Goal: Task Accomplishment & Management: Use online tool/utility

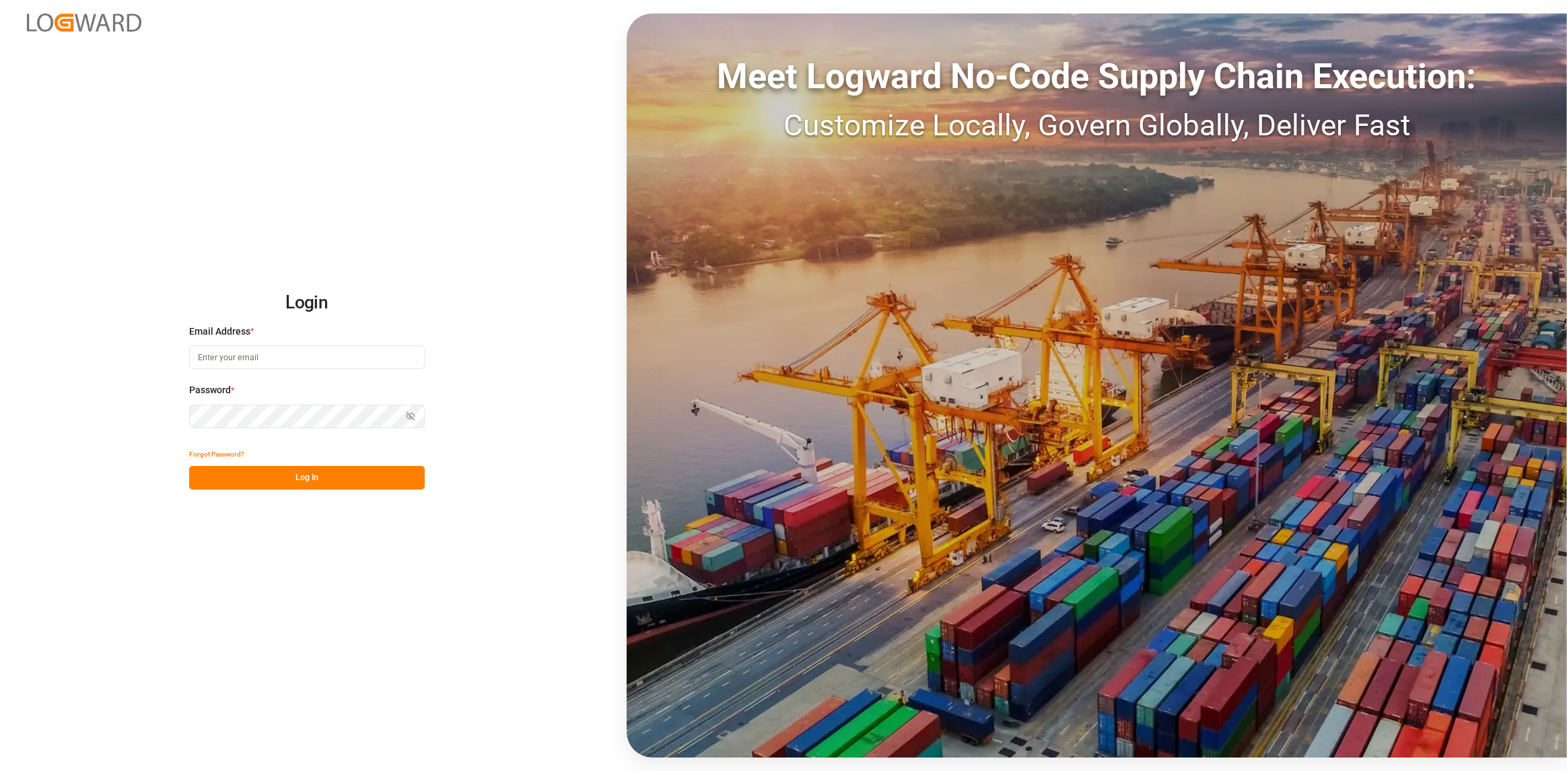
click at [225, 351] on input at bounding box center [307, 357] width 236 height 24
type input "[PERSON_NAME][EMAIL_ADDRESS][DOMAIN_NAME]"
click at [294, 477] on button "Log In" at bounding box center [307, 478] width 236 height 24
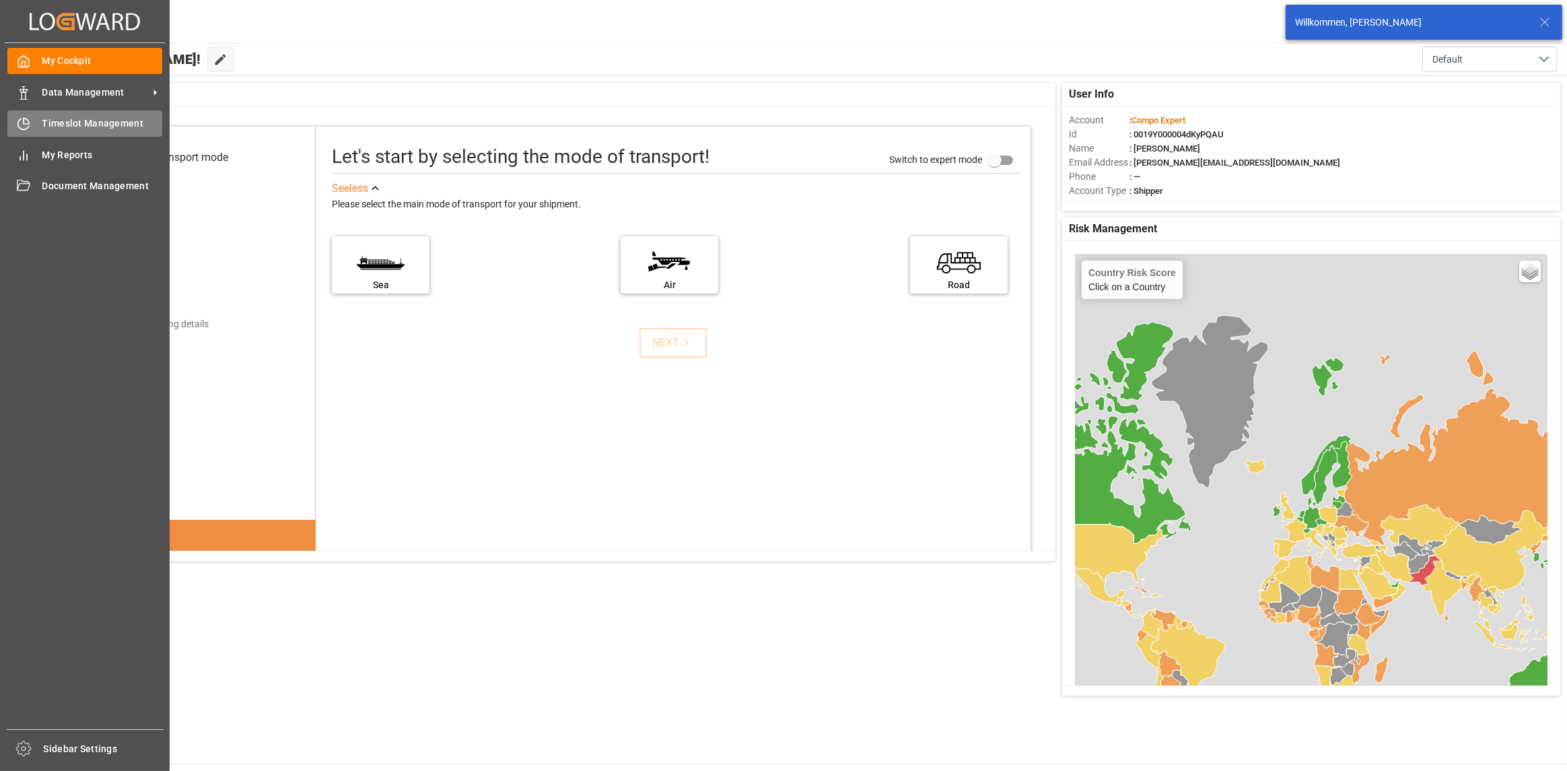
click at [54, 128] on span "Timeslot Management" at bounding box center [102, 123] width 120 height 14
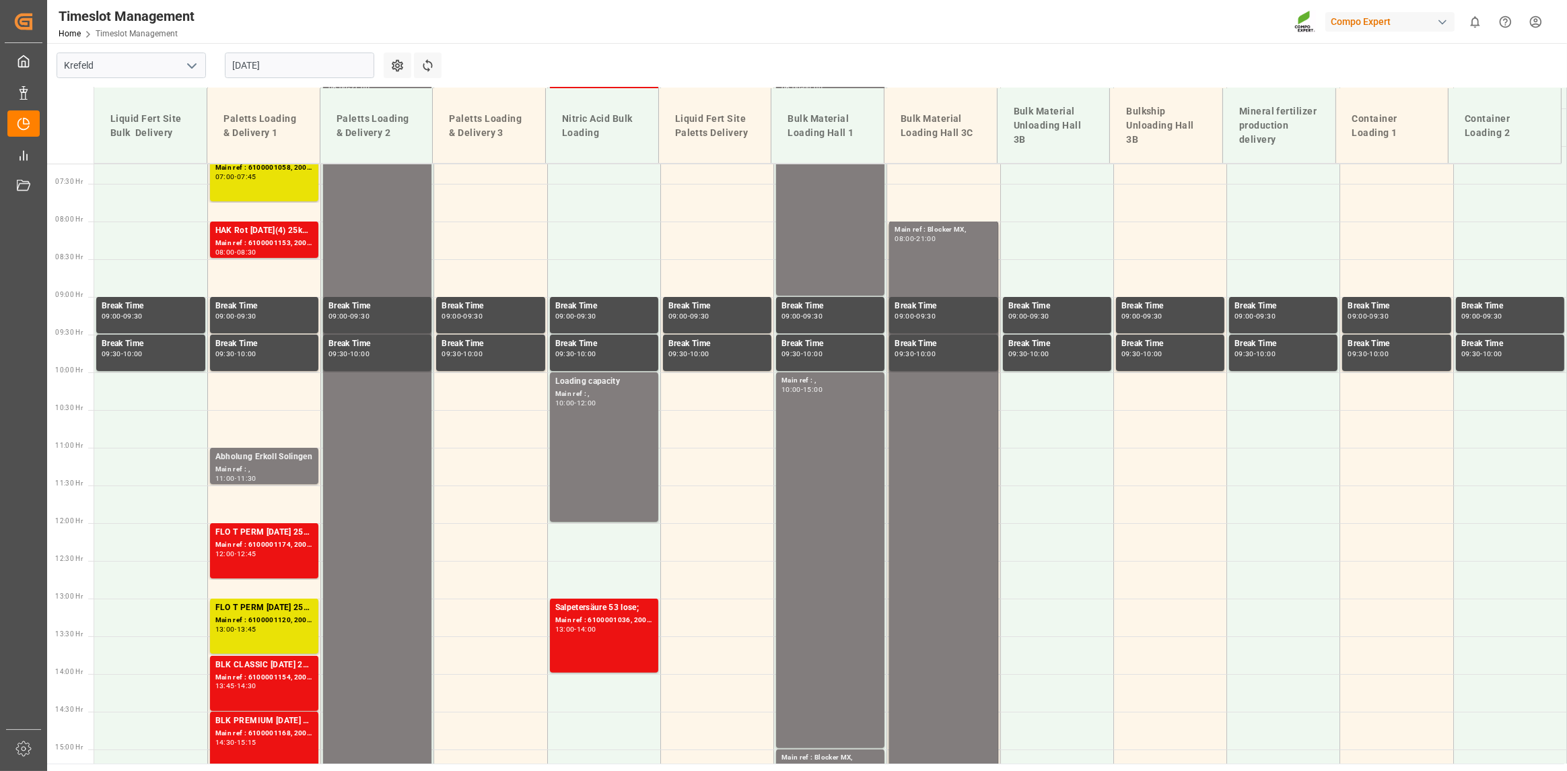
scroll to position [547, 0]
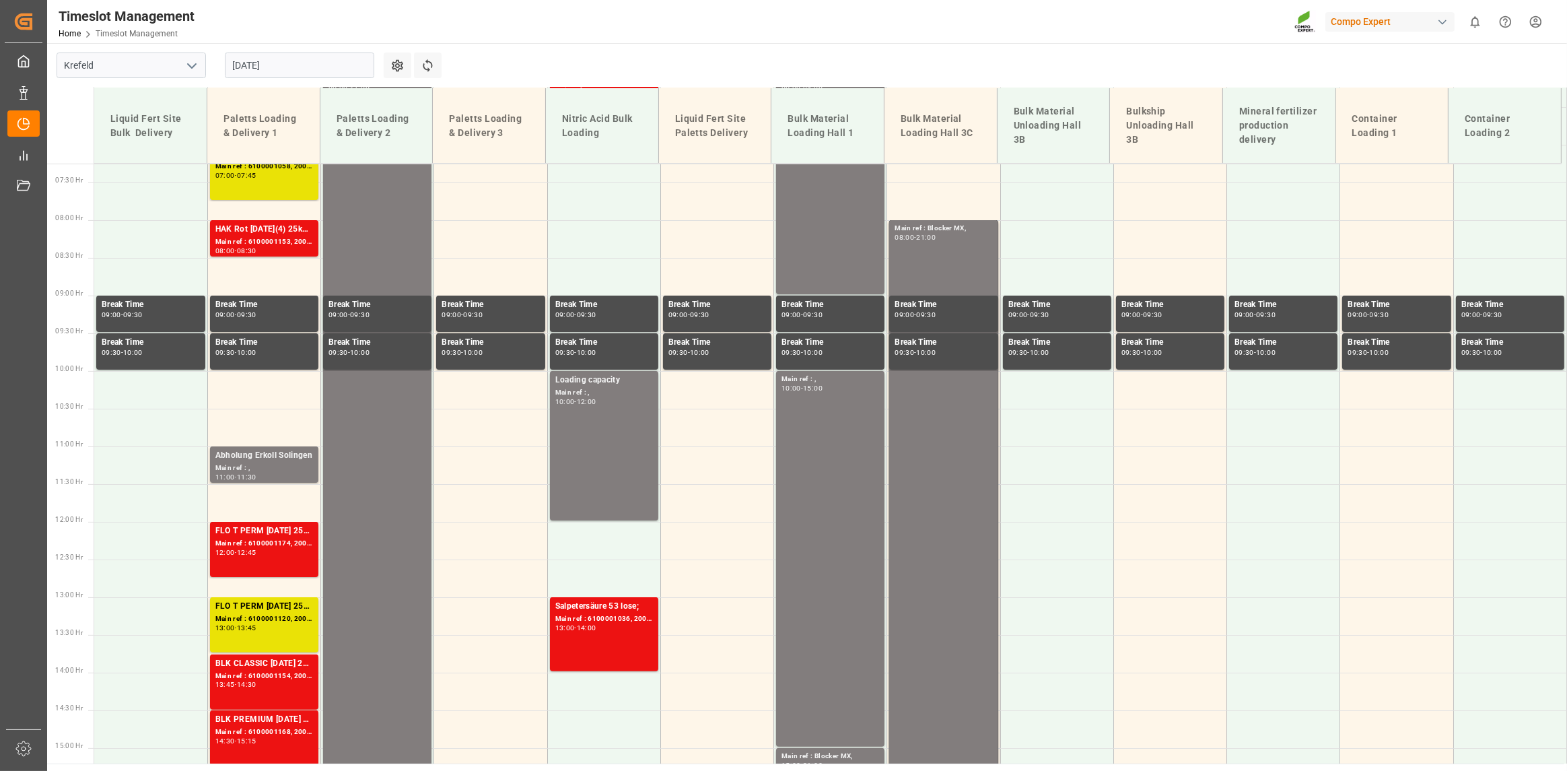
click at [190, 63] on icon "open menu" at bounding box center [192, 66] width 16 height 16
click at [191, 63] on icon "close menu" at bounding box center [192, 66] width 16 height 16
click at [312, 67] on input "[DATE]" at bounding box center [299, 66] width 149 height 26
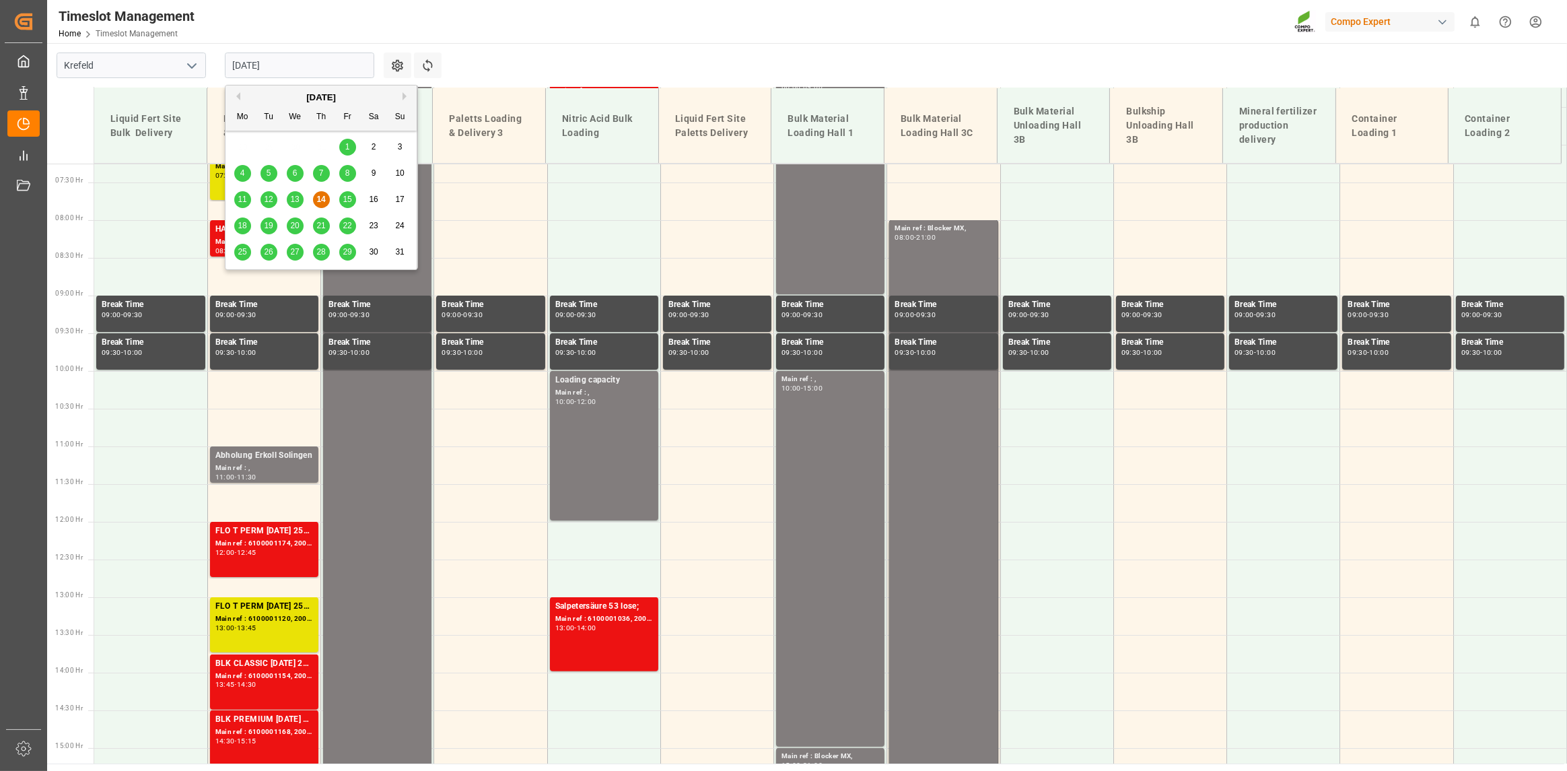
click at [244, 224] on span "18" at bounding box center [242, 225] width 9 height 9
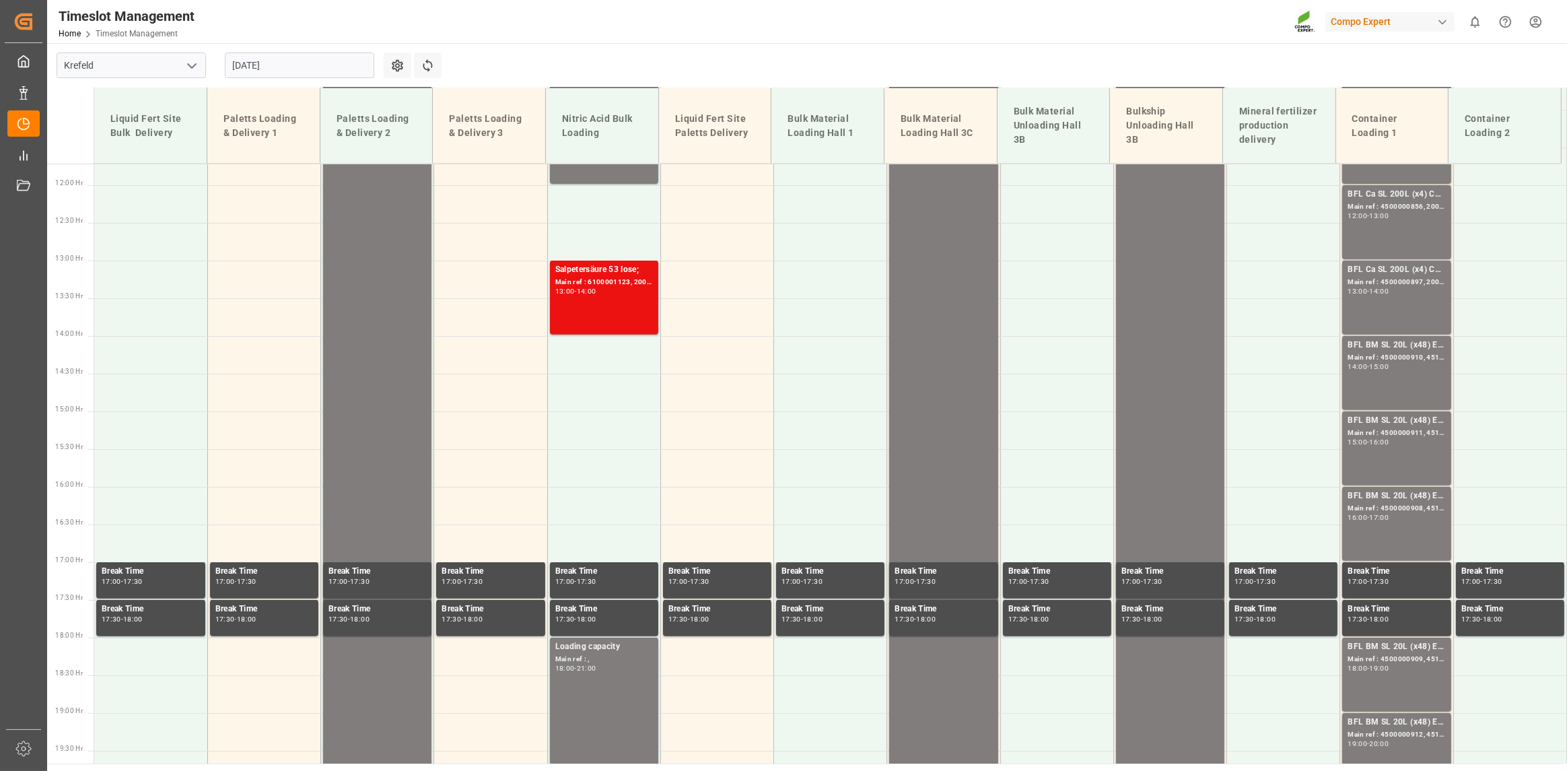
scroll to position [345, 0]
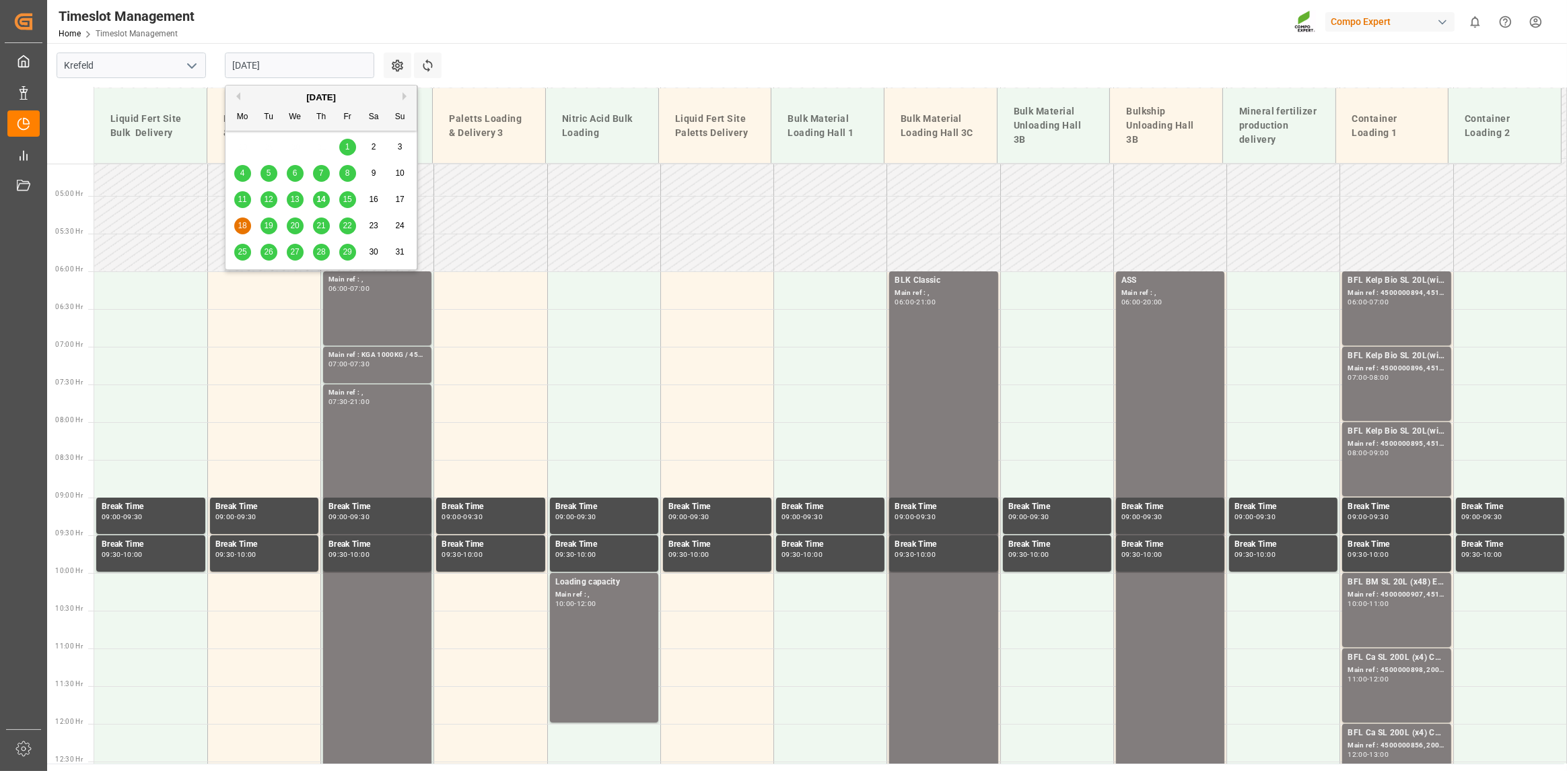
click at [293, 66] on input "[DATE]" at bounding box center [299, 66] width 149 height 26
click at [269, 223] on span "19" at bounding box center [268, 225] width 9 height 9
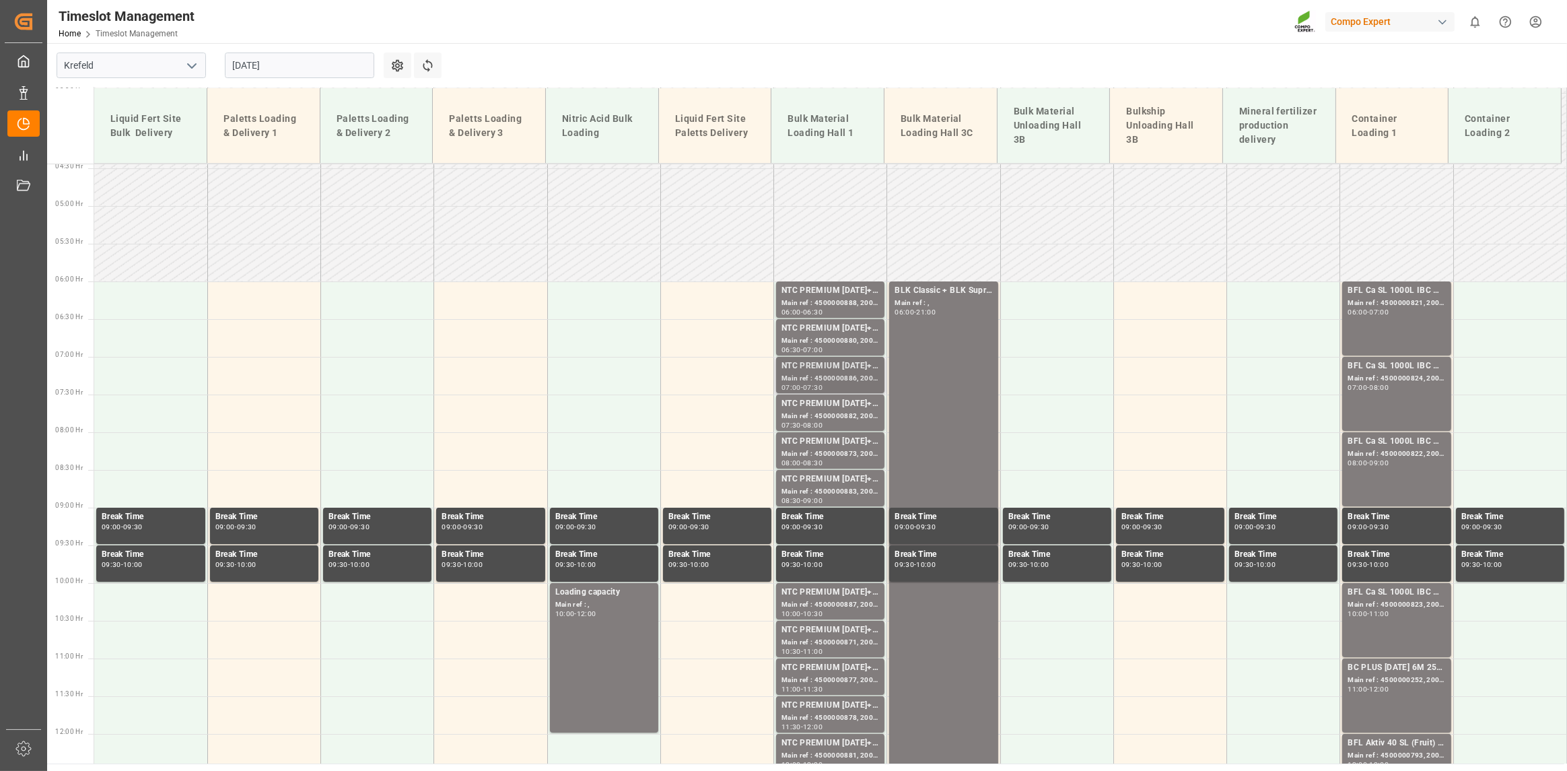
scroll to position [334, 0]
